Goal: Navigation & Orientation: Go to known website

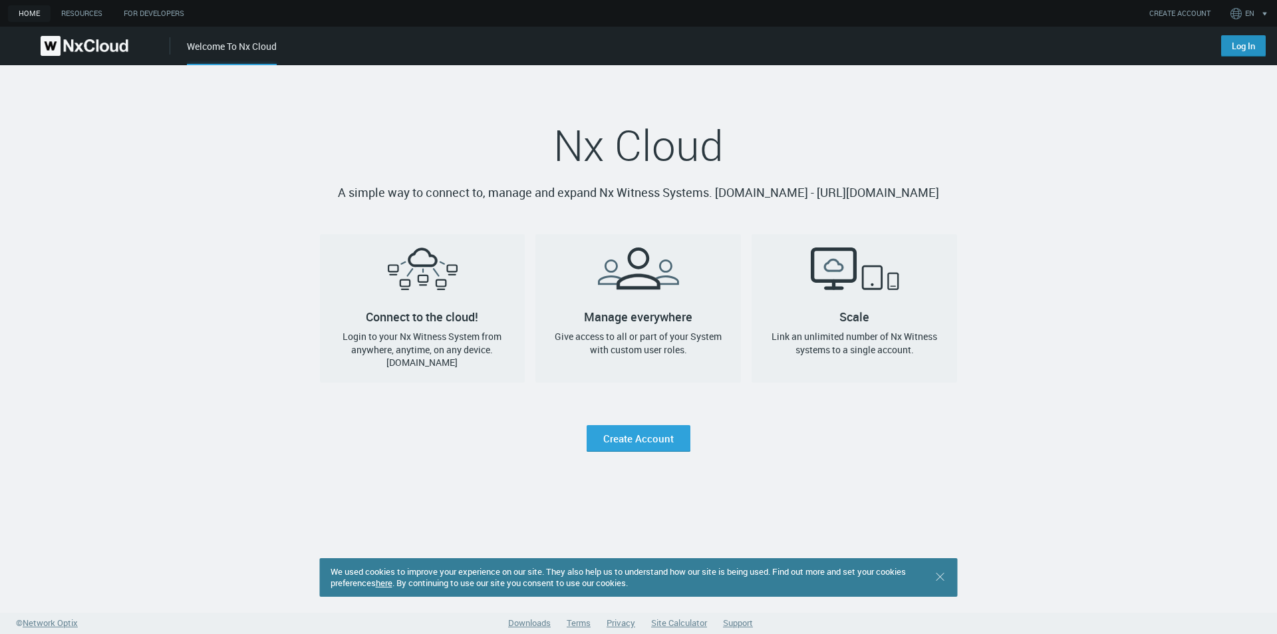
click at [1239, 41] on link "Log In" at bounding box center [1243, 45] width 45 height 21
